Goal: Contribute content: Add original content to the website for others to see

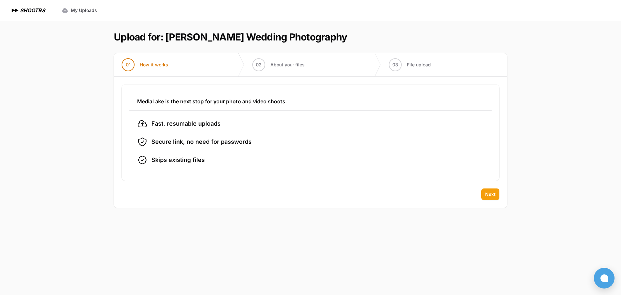
click at [494, 192] on span "Next" at bounding box center [490, 194] width 10 height 6
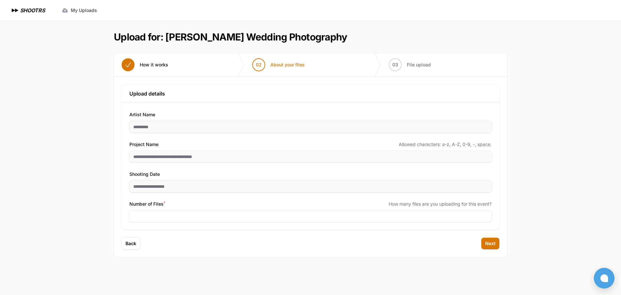
drag, startPoint x: 64, startPoint y: 238, endPoint x: 89, endPoint y: 239, distance: 24.3
click at [66, 238] on div "Expand sidebar Collapse sidebar SHOOTRS SHOOTRS My Uploads" at bounding box center [310, 147] width 621 height 295
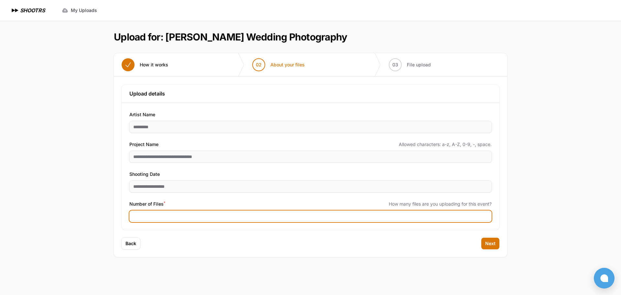
click at [151, 215] on input "Number of Files *" at bounding box center [310, 216] width 362 height 12
type input "****"
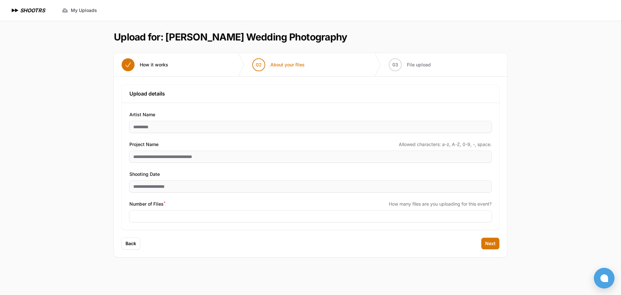
click at [25, 203] on div "Expand sidebar Collapse sidebar SHOOTRS SHOOTRS My Uploads" at bounding box center [310, 147] width 621 height 295
click at [497, 242] on button "Next" at bounding box center [490, 243] width 18 height 12
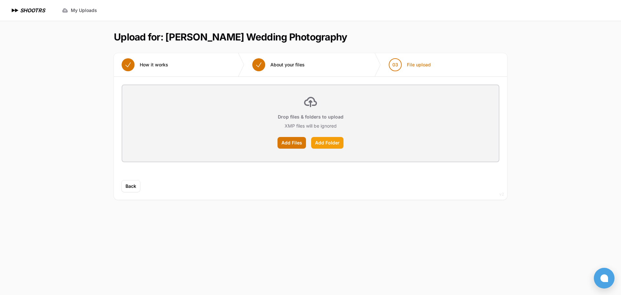
click at [323, 142] on label "Add Folder" at bounding box center [327, 143] width 32 height 12
click at [0, 0] on input "Add Folder" at bounding box center [0, 0] width 0 height 0
